Goal: Task Accomplishment & Management: Use online tool/utility

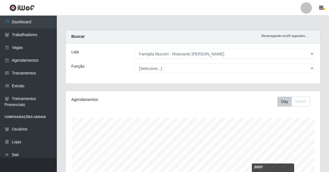
select select "267"
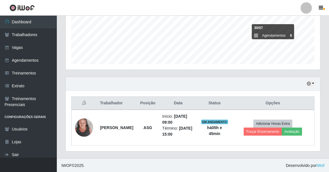
scroll to position [118, 255]
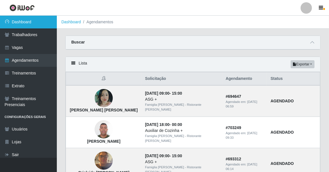
click at [28, 22] on link "Dashboard" at bounding box center [28, 22] width 57 height 13
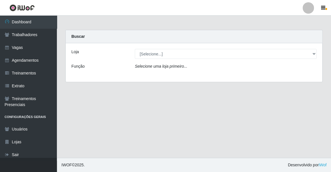
click at [173, 66] on icon "Selecione uma loja primeiro..." at bounding box center [161, 66] width 52 height 5
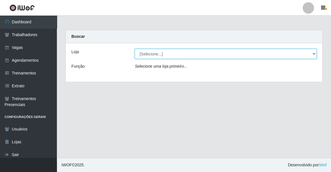
click at [176, 57] on select "[Selecione...] Famiglia [PERSON_NAME] - Ristorante [PERSON_NAME]" at bounding box center [226, 54] width 182 height 10
select select "267"
click at [135, 49] on select "[Selecione...] Famiglia [PERSON_NAME] - Ristorante [PERSON_NAME]" at bounding box center [226, 54] width 182 height 10
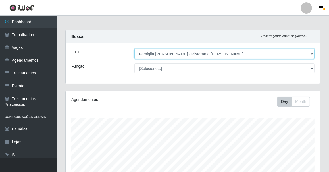
scroll to position [139, 0]
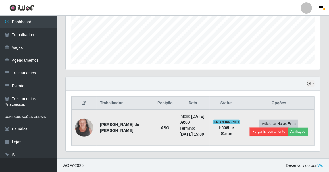
click at [276, 132] on button "Forçar Encerramento" at bounding box center [269, 132] width 38 height 8
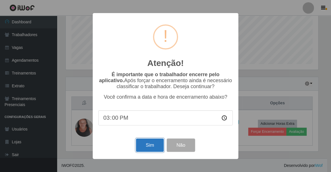
click at [151, 143] on button "Sim" at bounding box center [150, 144] width 28 height 13
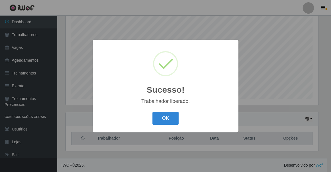
click at [152, 112] on button "OK" at bounding box center [165, 118] width 26 height 13
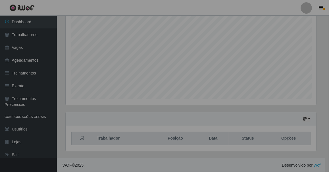
scroll to position [118, 255]
